Goal: Find specific page/section: Find specific page/section

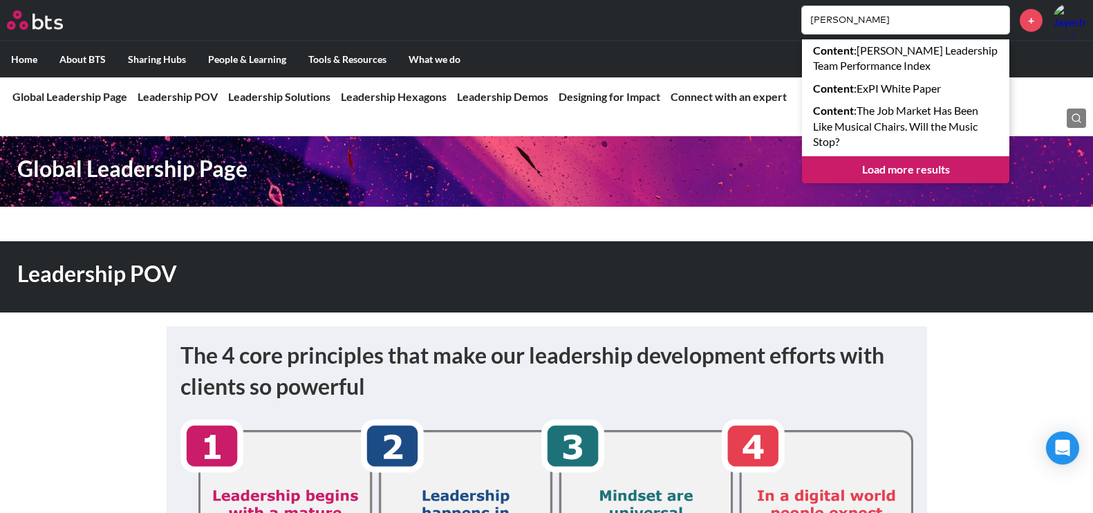
scroll to position [3801, 0]
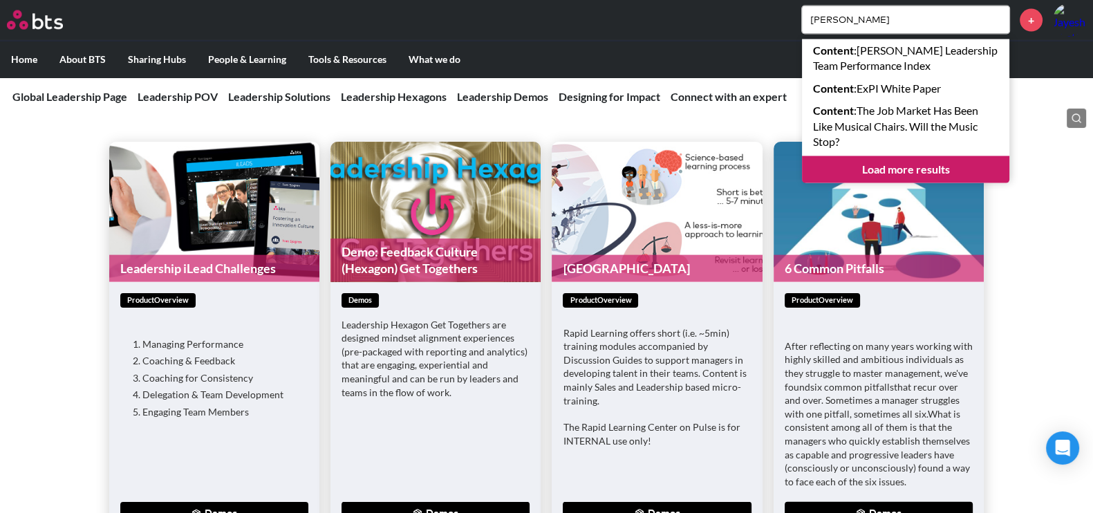
click at [773, 22] on div "[PERSON_NAME] Content : [PERSON_NAME] Leadership Team Performance Index Content…" at bounding box center [586, 19] width 997 height 33
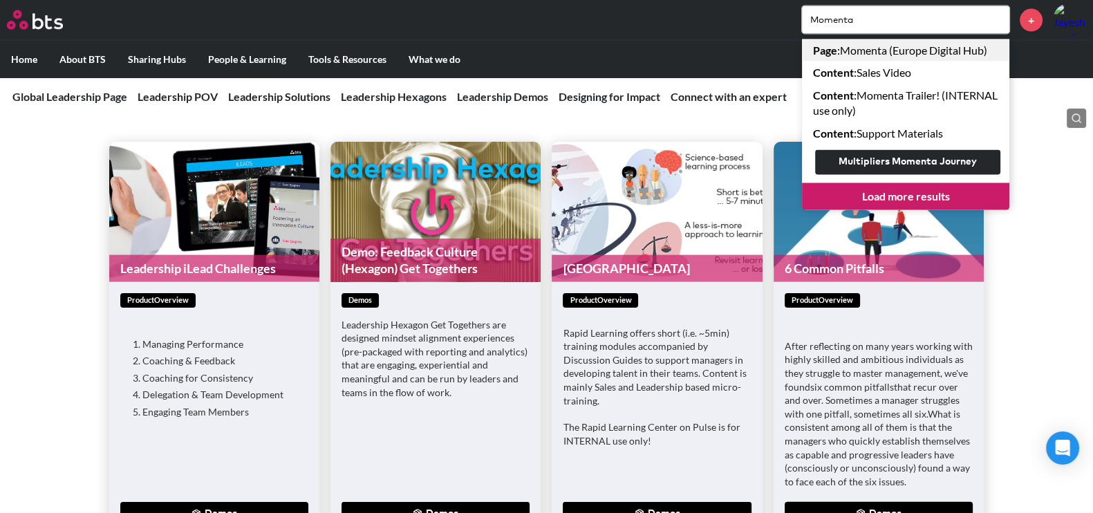
type input "Momenta"
click at [872, 52] on link "Page : Momenta (Europe Digital Hub)" at bounding box center [905, 50] width 207 height 22
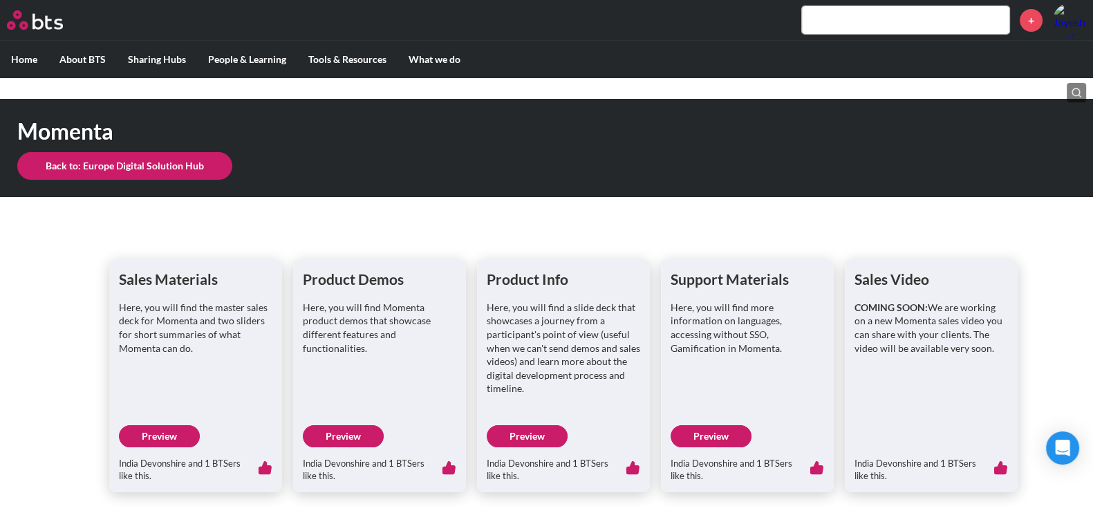
scroll to position [38, 0]
